Goal: Task Accomplishment & Management: Manage account settings

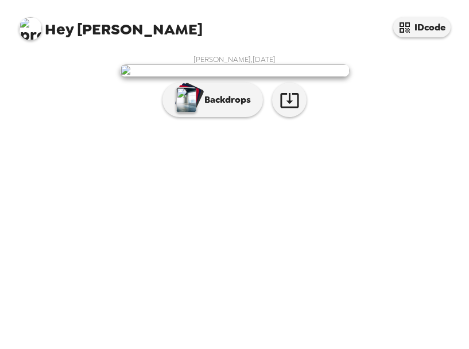
scroll to position [66, 0]
click at [290, 108] on icon "button" at bounding box center [289, 100] width 18 height 15
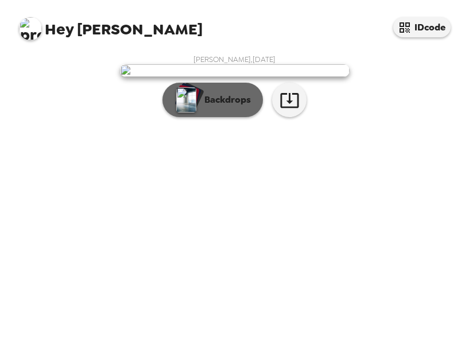
click at [223, 107] on p "Backdrops" at bounding box center [225, 100] width 52 height 14
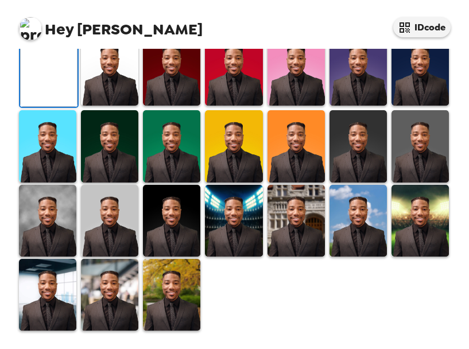
scroll to position [57, 0]
